Goal: Information Seeking & Learning: Check status

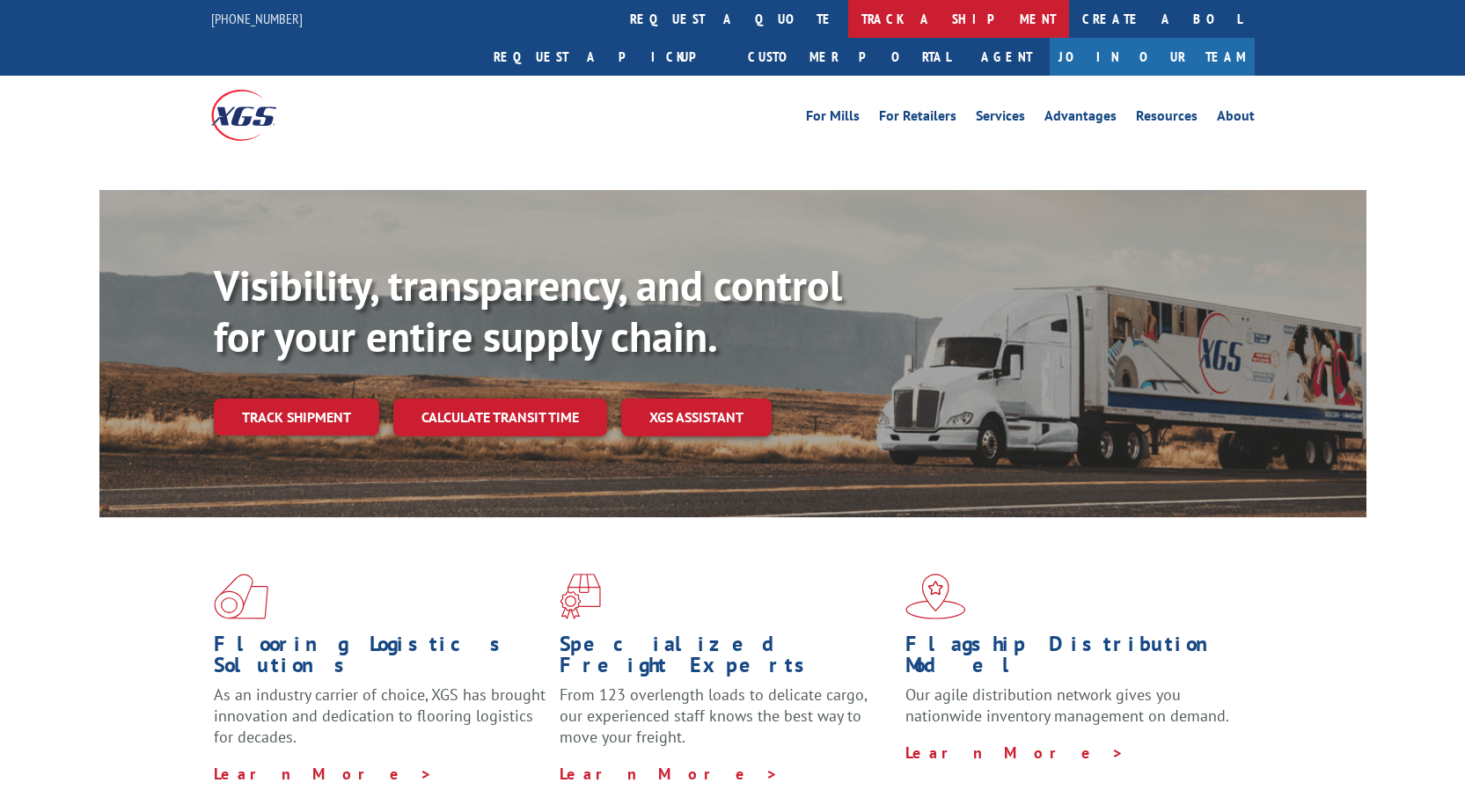
click at [848, 24] on link "track a shipment" at bounding box center [958, 19] width 221 height 38
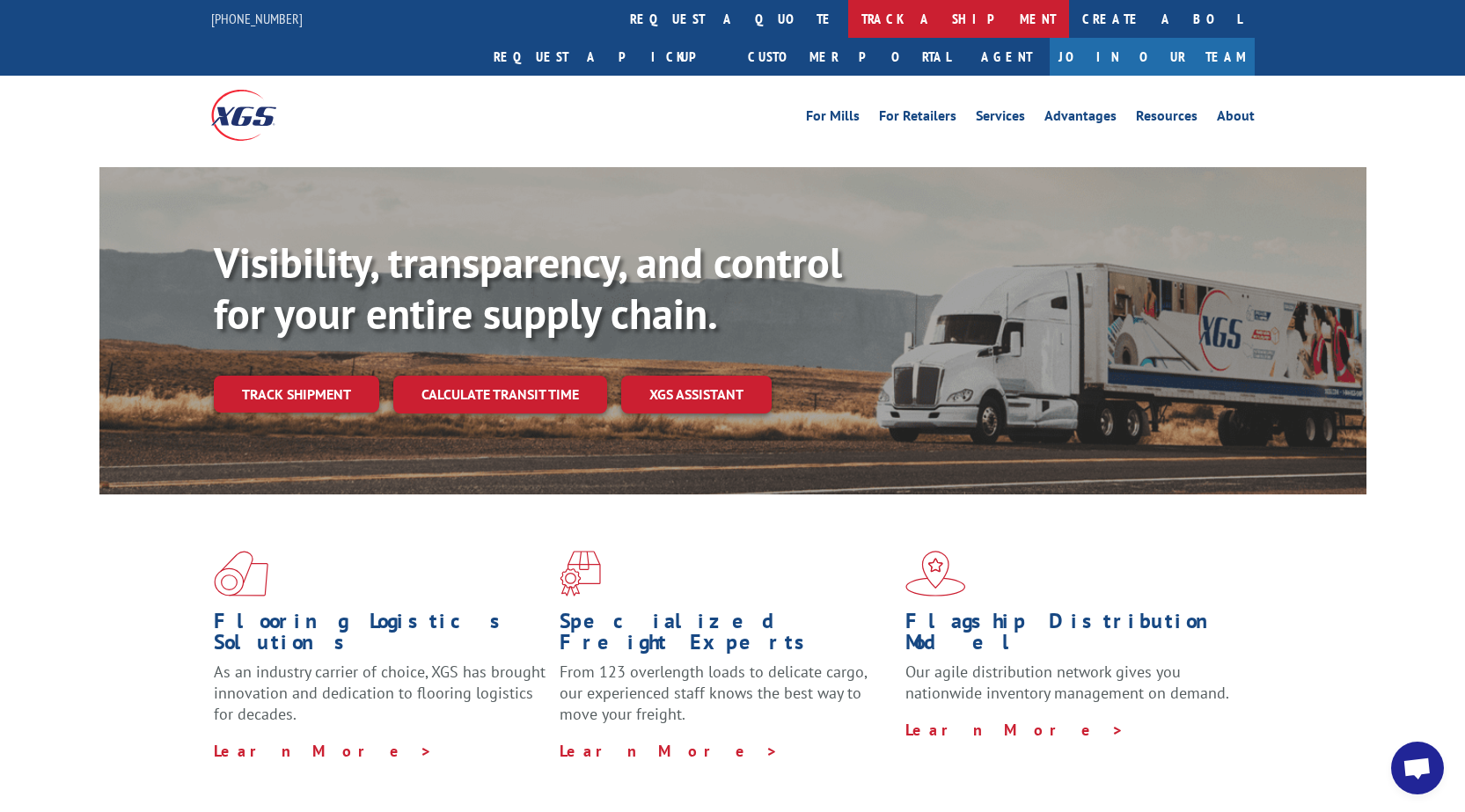
click at [848, 20] on link "track a shipment" at bounding box center [958, 19] width 221 height 38
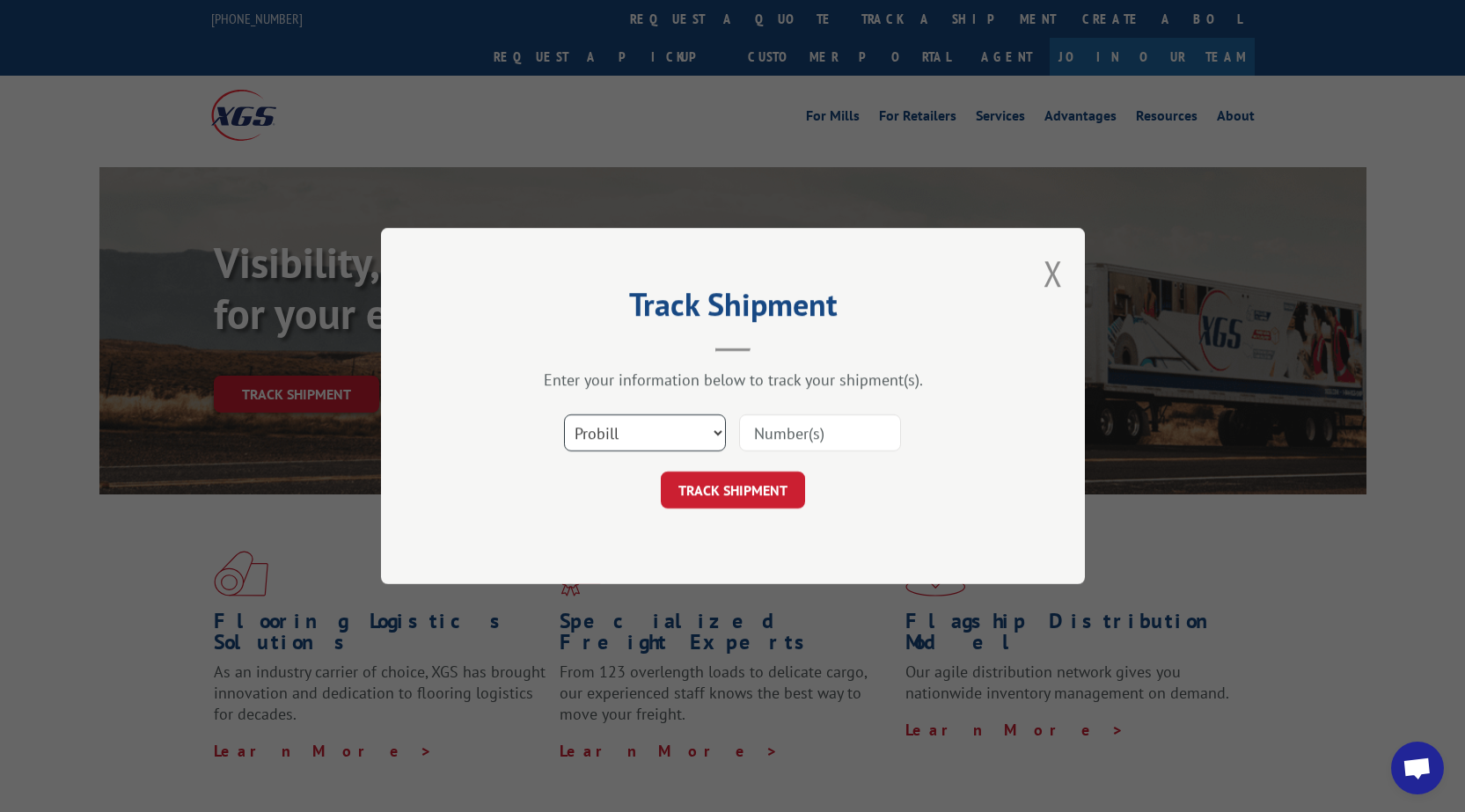
click at [668, 437] on select "Select category... Probill BOL PO" at bounding box center [644, 432] width 162 height 37
select select "po"
click at [564, 414] on select "Select category... Probill BOL PO" at bounding box center [644, 432] width 162 height 37
click at [791, 435] on input at bounding box center [819, 432] width 162 height 37
type input "02512743"
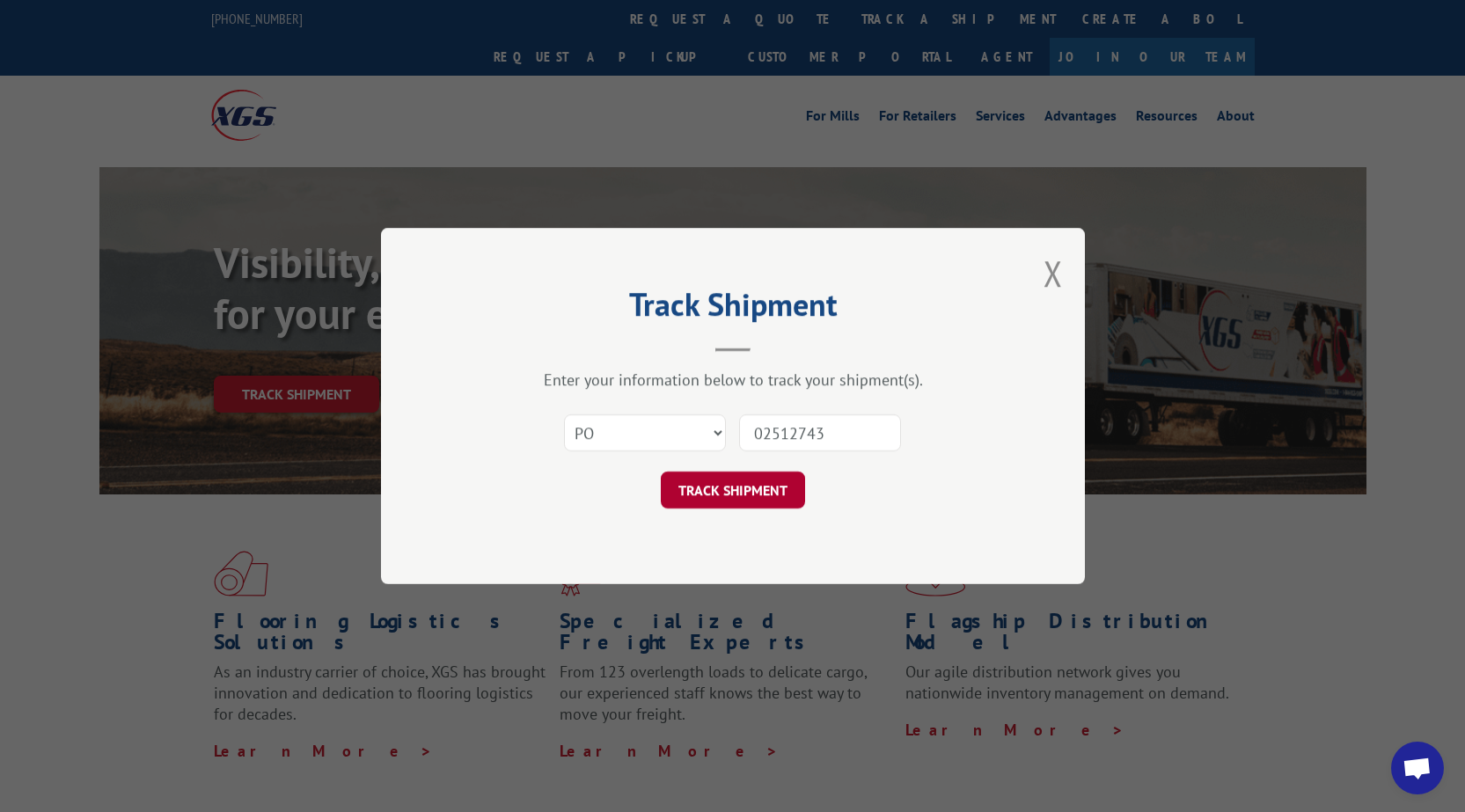
click at [758, 490] on button "TRACK SHIPMENT" at bounding box center [732, 490] width 144 height 37
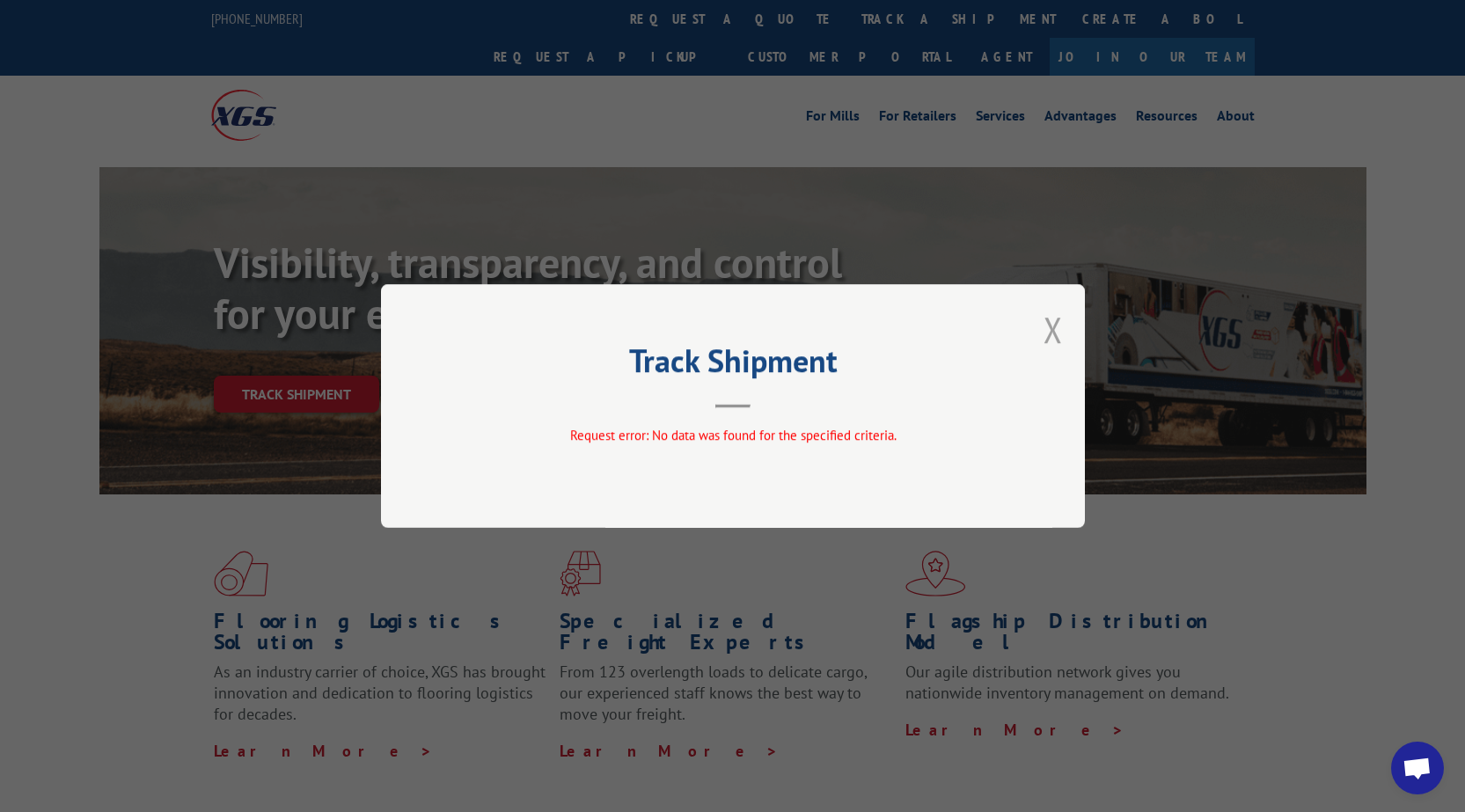
click at [1056, 326] on button "Close modal" at bounding box center [1053, 330] width 20 height 46
